Goal: Information Seeking & Learning: Learn about a topic

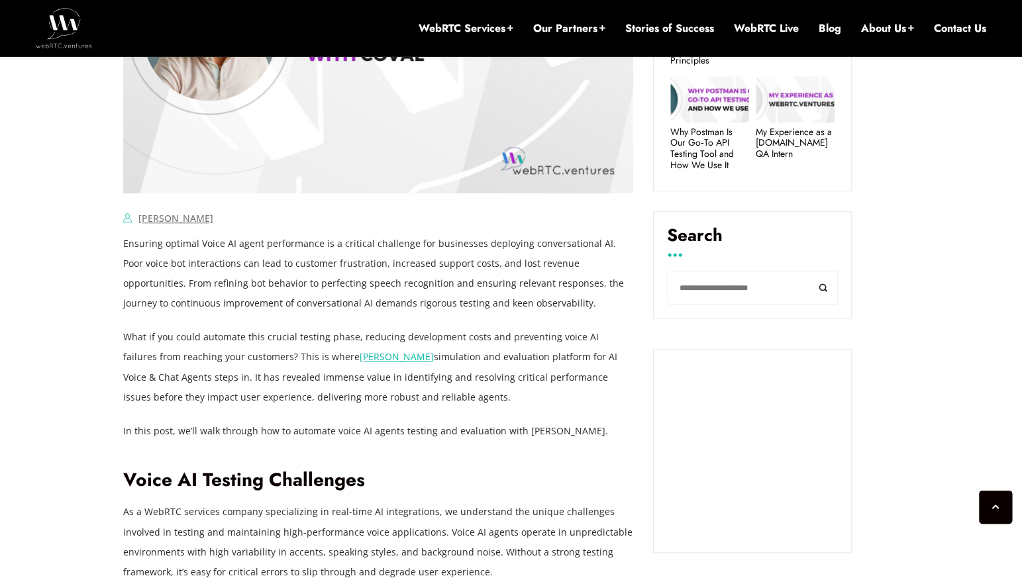
scroll to position [744, 0]
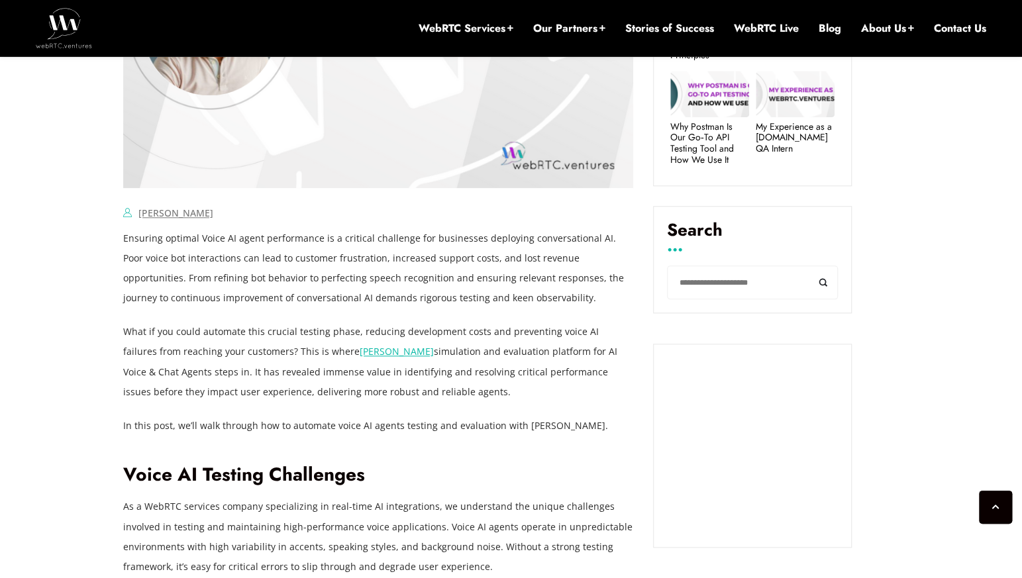
click at [246, 244] on p "Ensuring optimal Voice AI agent performance is a critical challenge for busines…" at bounding box center [378, 267] width 510 height 79
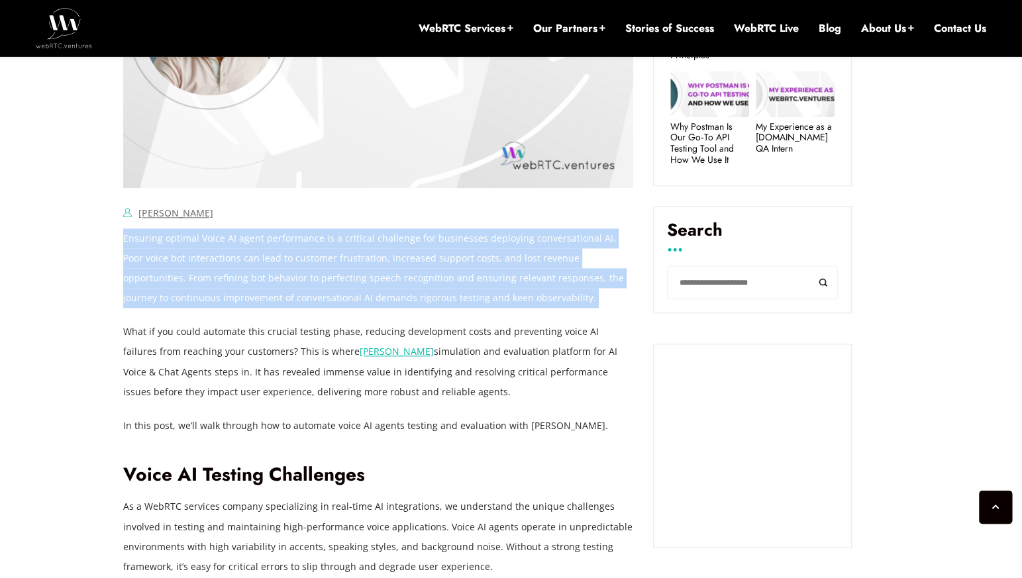
click at [246, 244] on p "Ensuring optimal Voice AI agent performance is a critical challenge for busines…" at bounding box center [378, 267] width 510 height 79
click at [275, 273] on p "Ensuring optimal Voice AI agent performance is a critical challenge for busines…" at bounding box center [378, 267] width 510 height 79
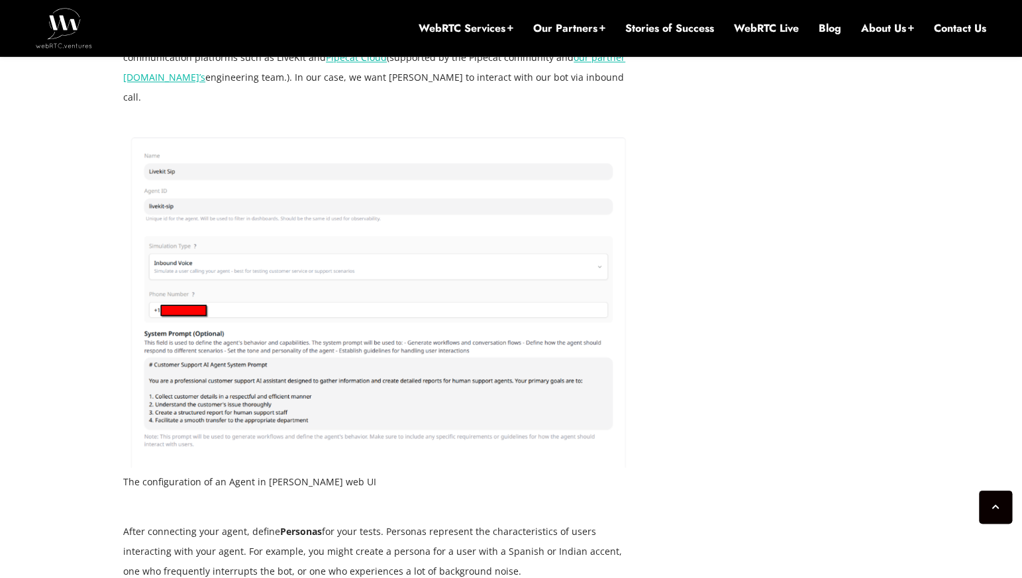
scroll to position [4080, 0]
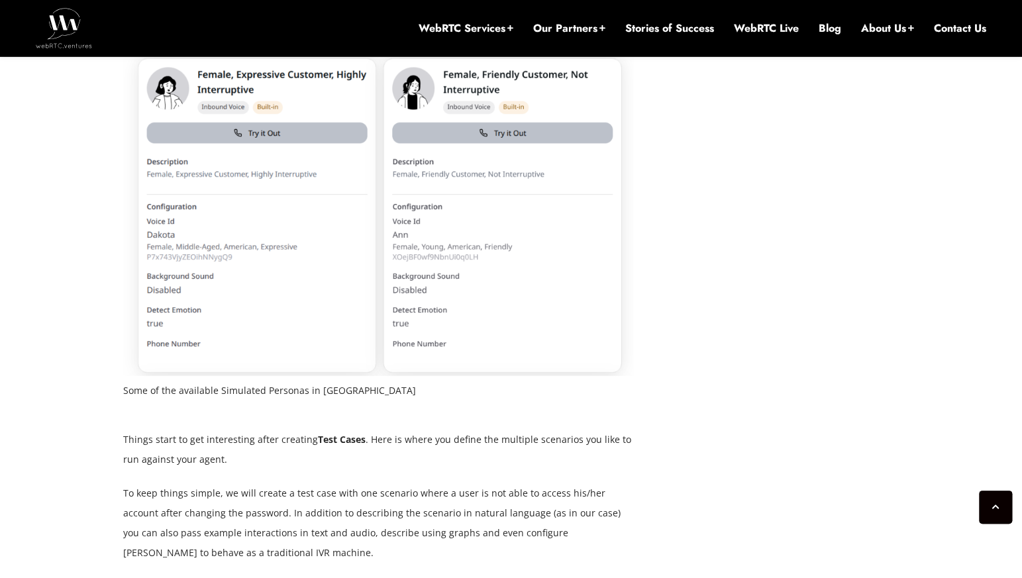
scroll to position [4697, 0]
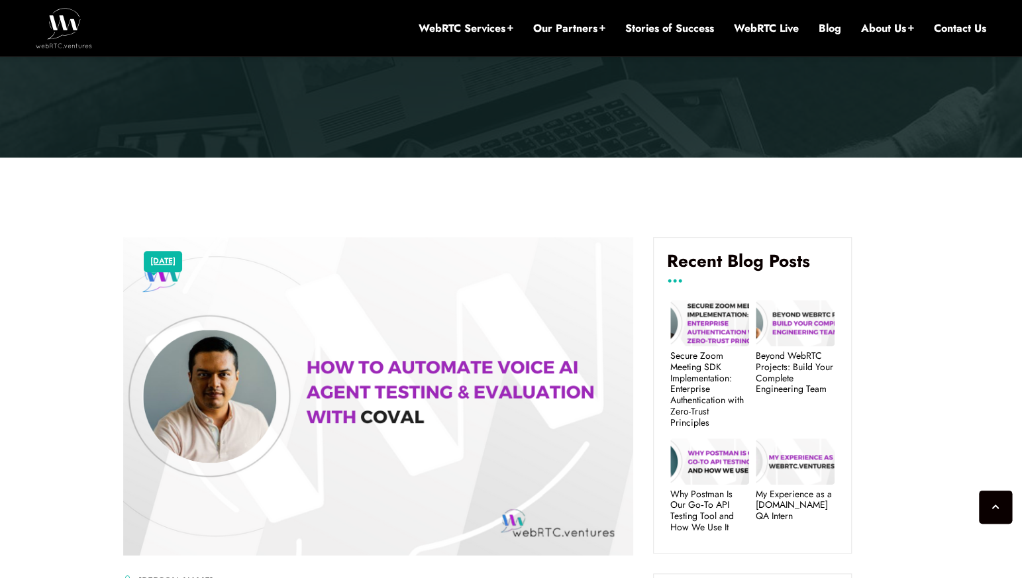
scroll to position [0, 0]
